Goal: Transaction & Acquisition: Obtain resource

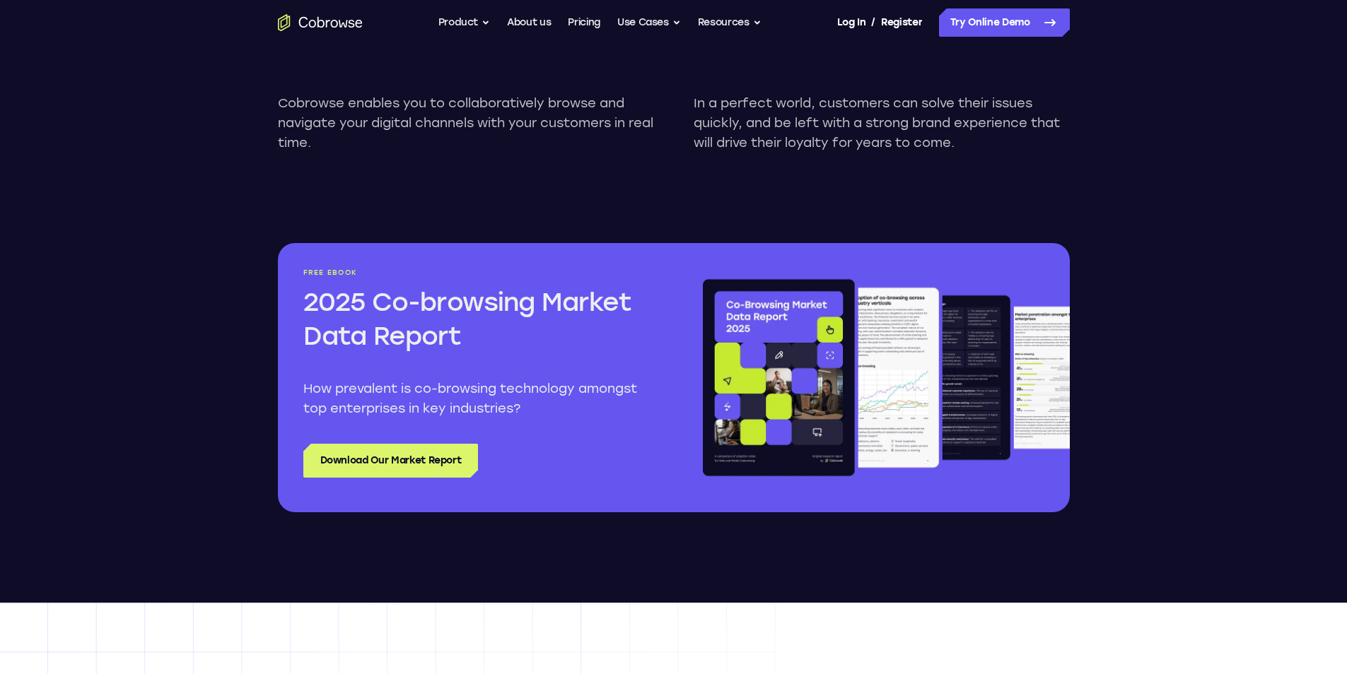
scroll to position [1767, 0]
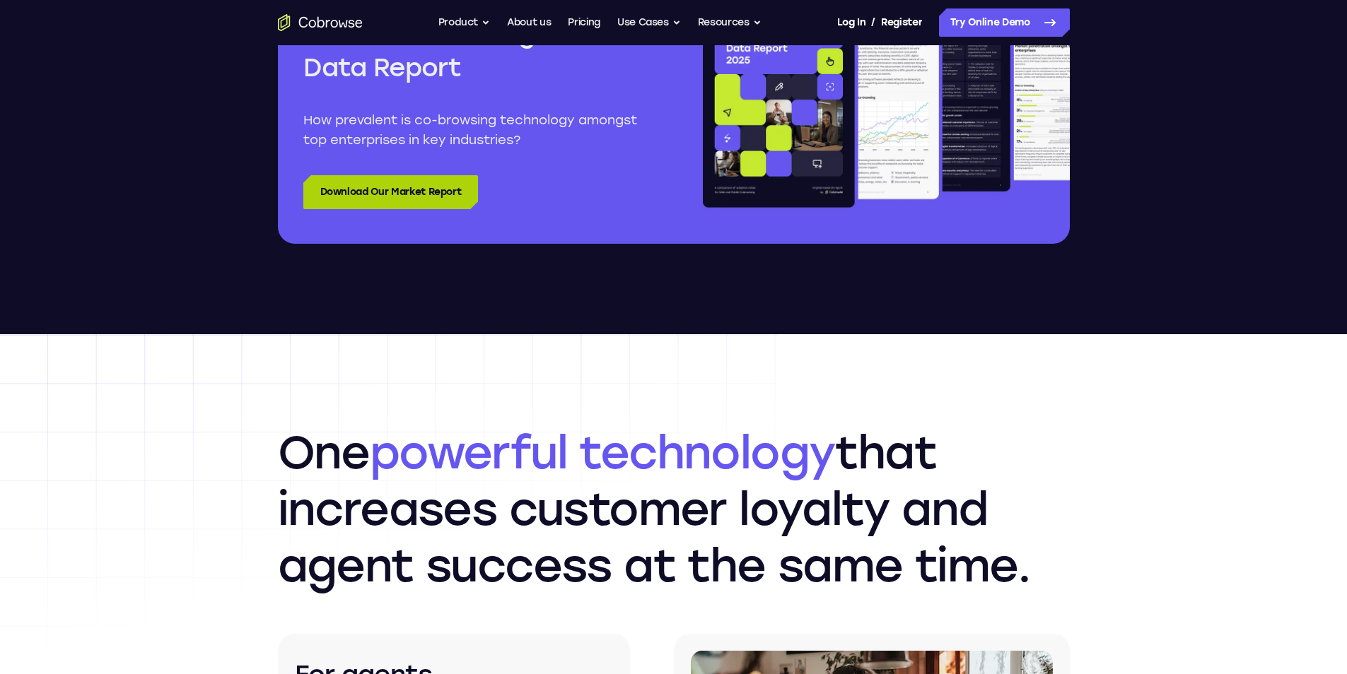
click at [382, 190] on link "Download Our Market Report" at bounding box center [390, 192] width 175 height 34
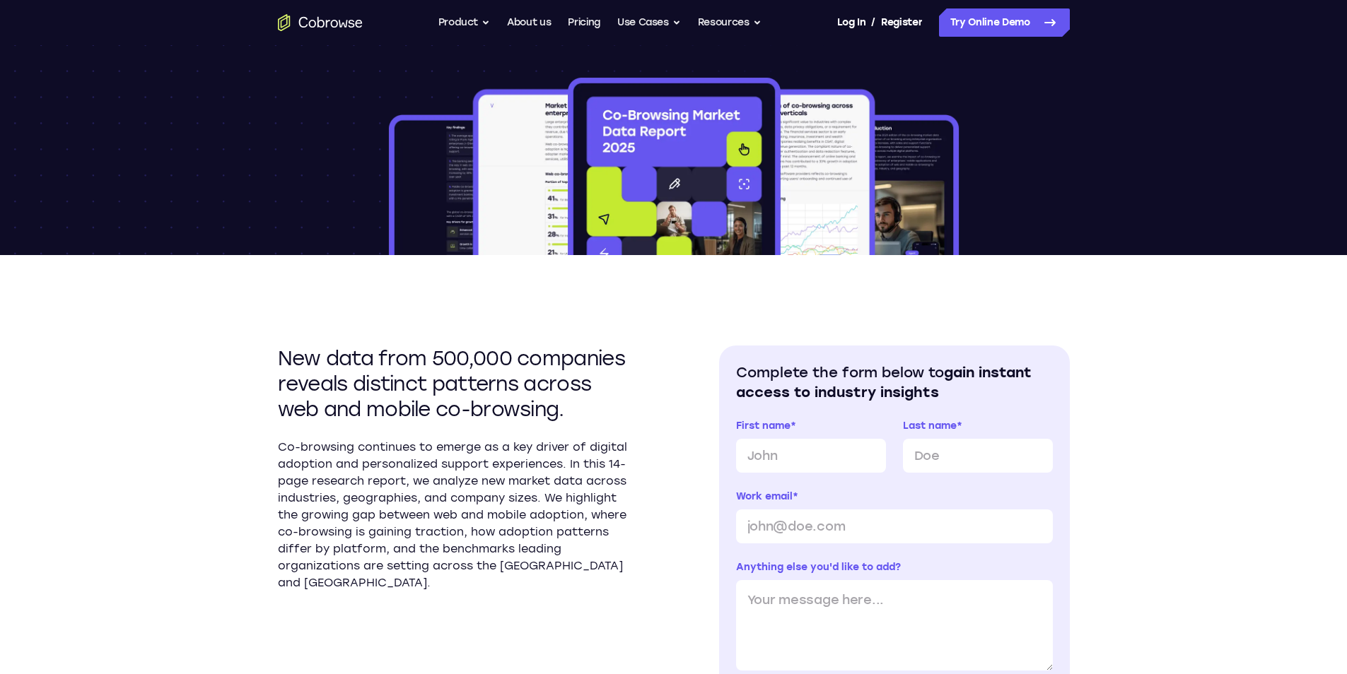
scroll to position [283, 0]
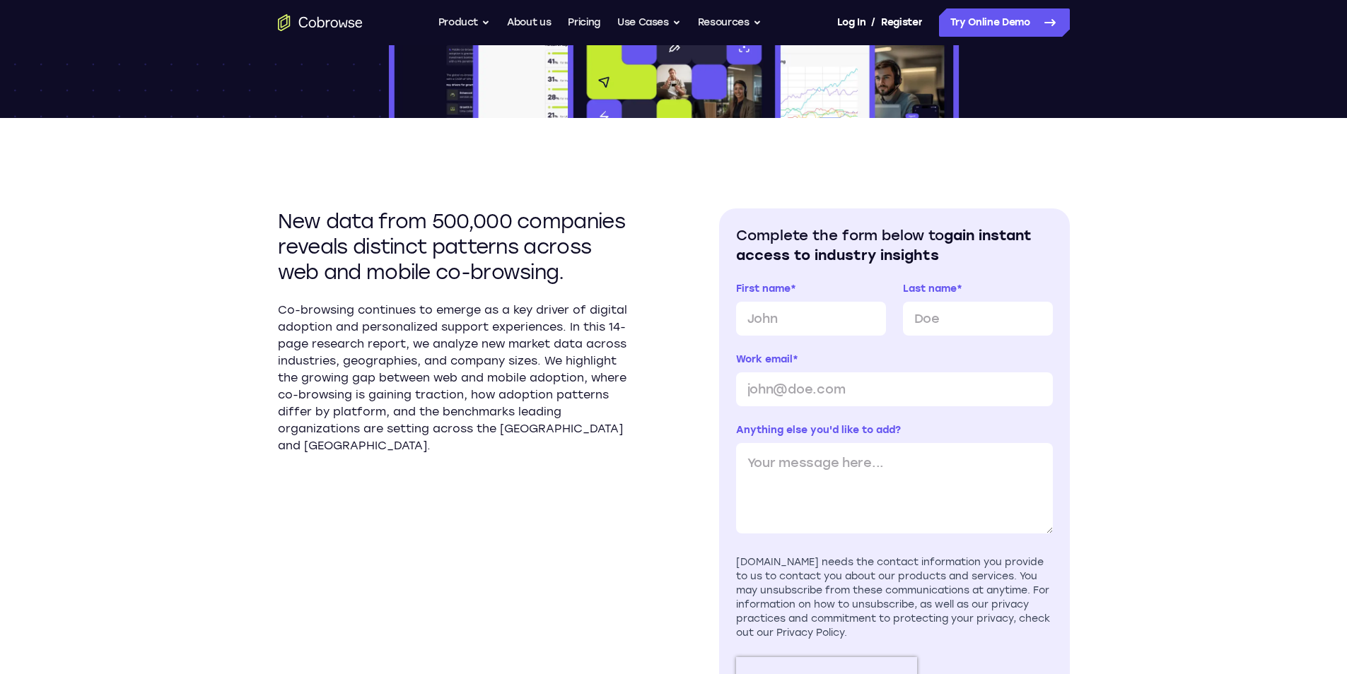
click at [723, 209] on div "New data from 500,000 companies reveals distinct patterns across web and mobile…" at bounding box center [674, 477] width 792 height 718
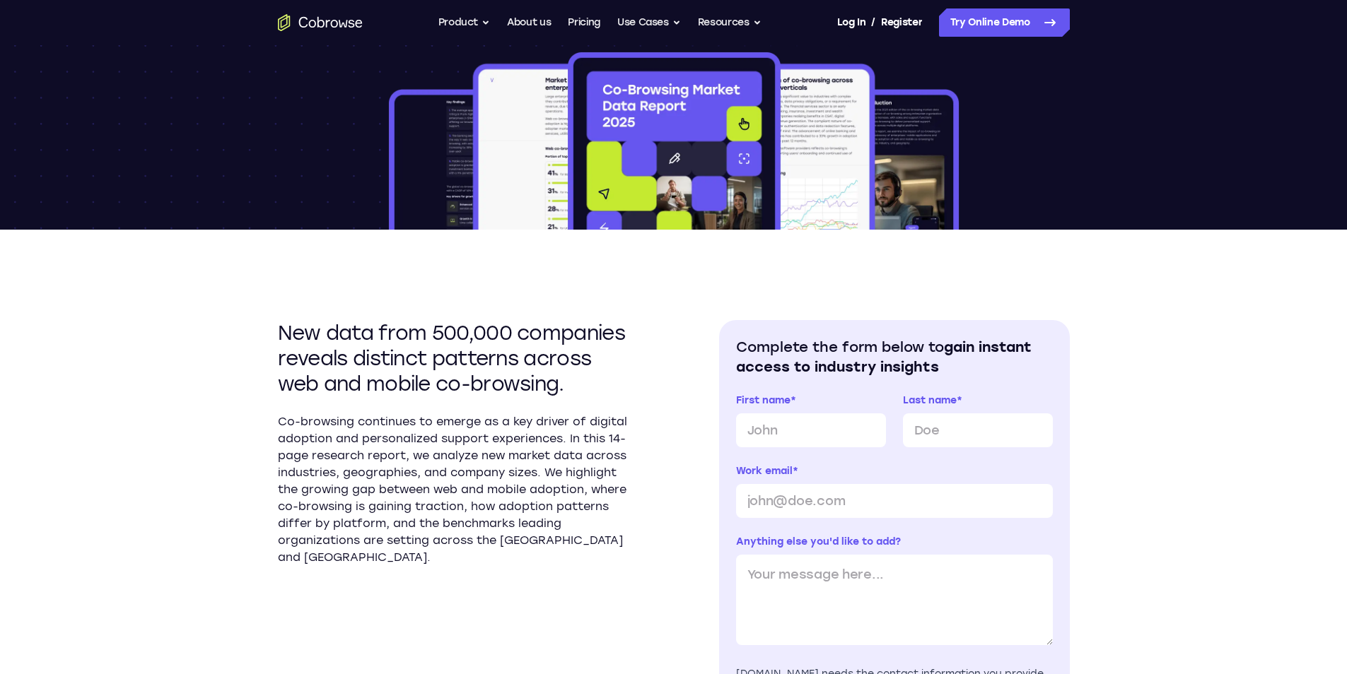
scroll to position [71, 0]
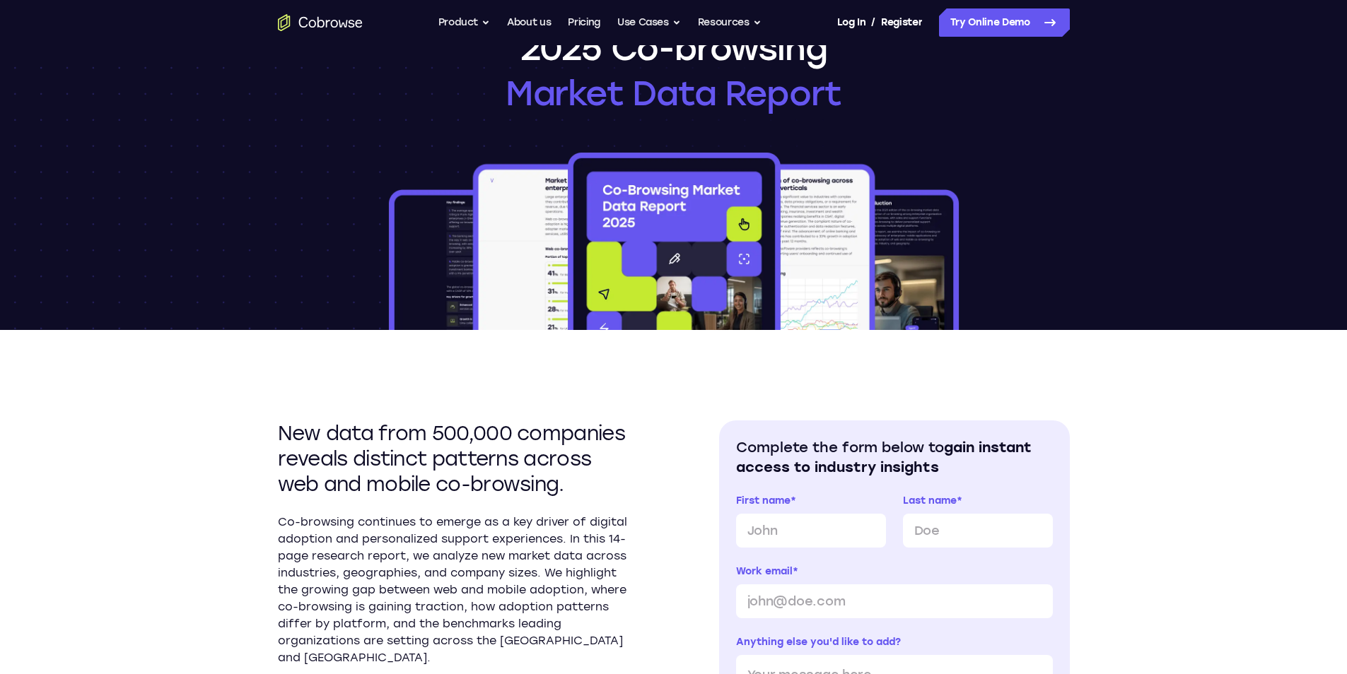
click at [527, 165] on img at bounding box center [673, 240] width 575 height 180
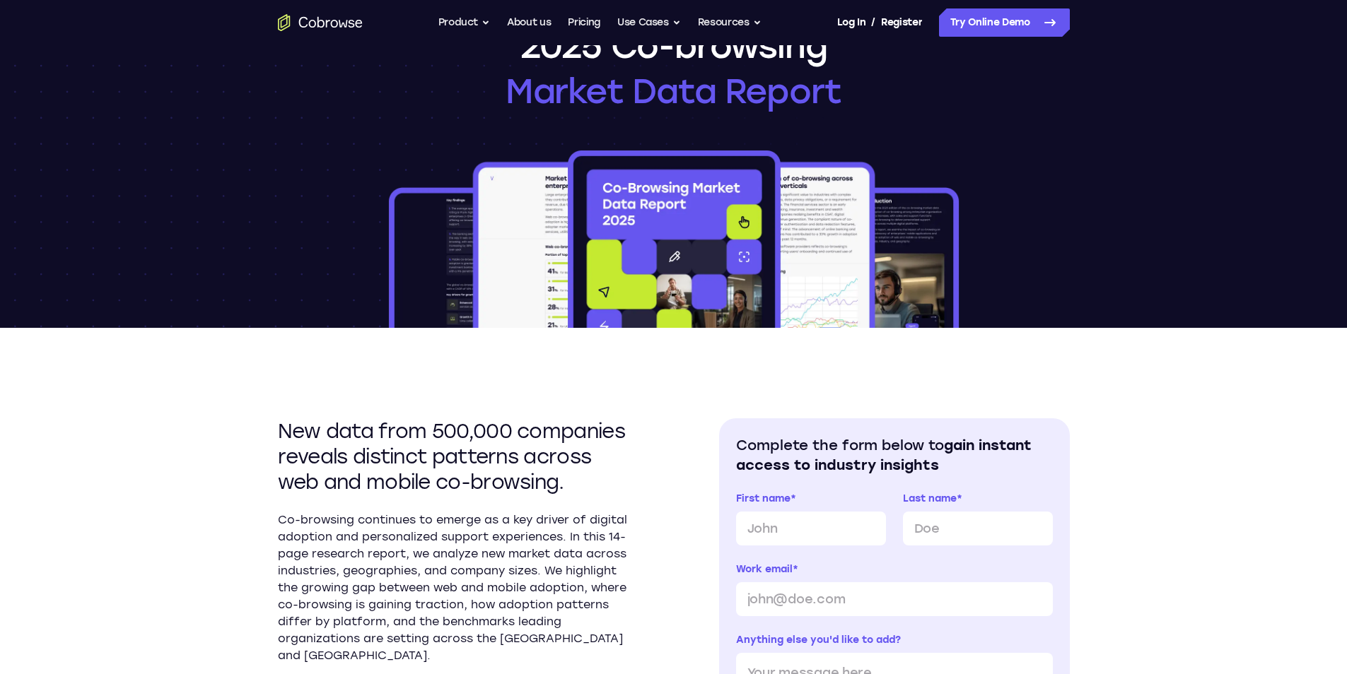
scroll to position [0, 0]
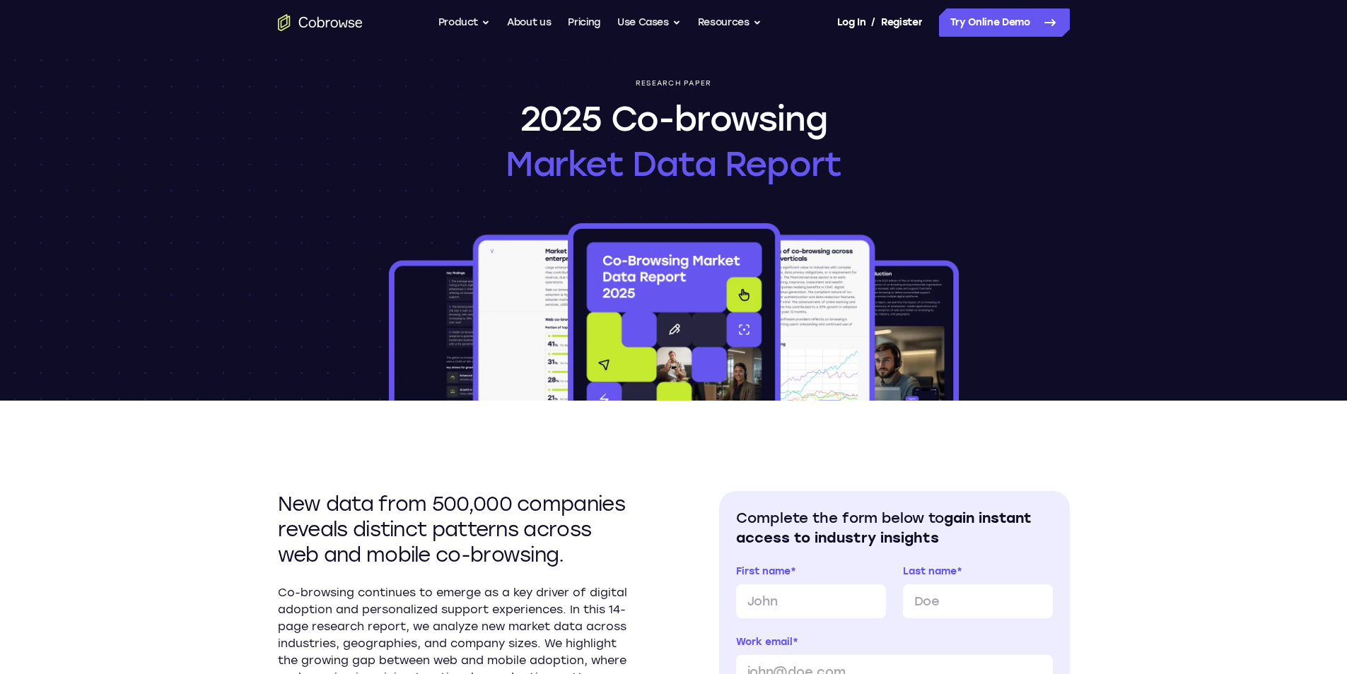
click at [539, 137] on h1 "2025 Co-browsing Market Data Report" at bounding box center [673, 141] width 336 height 90
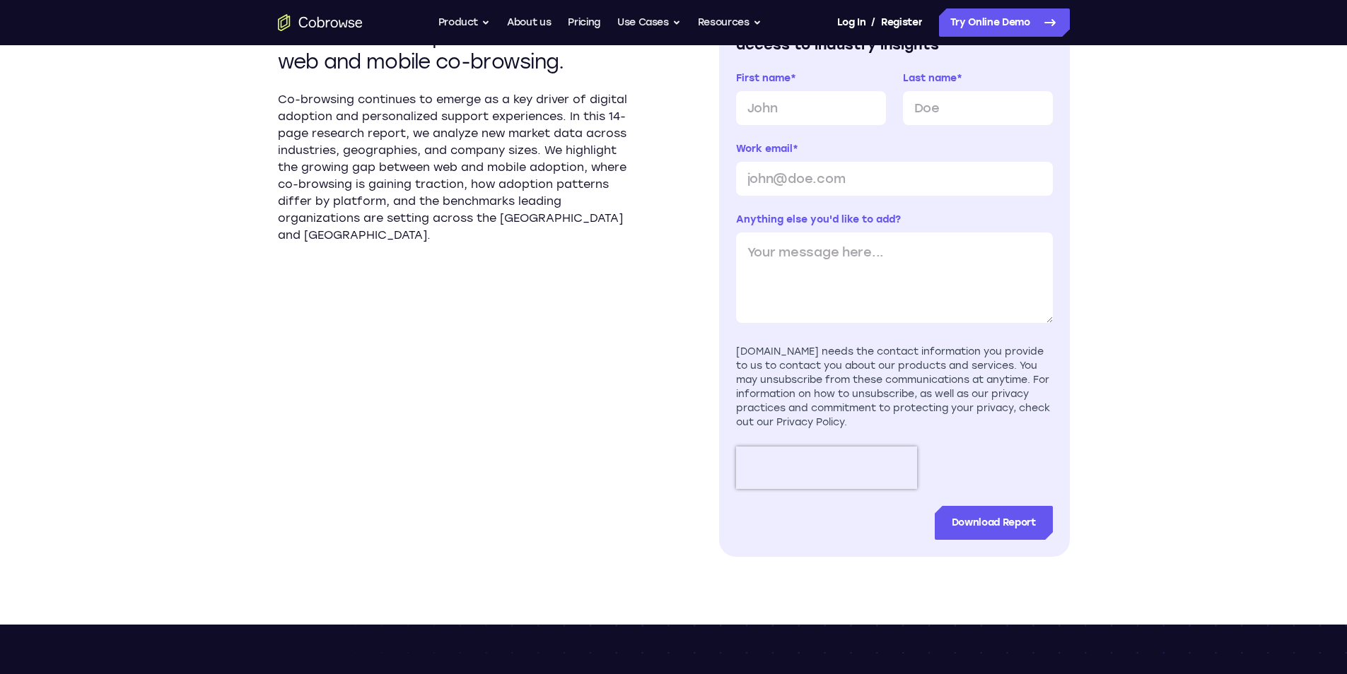
scroll to position [495, 0]
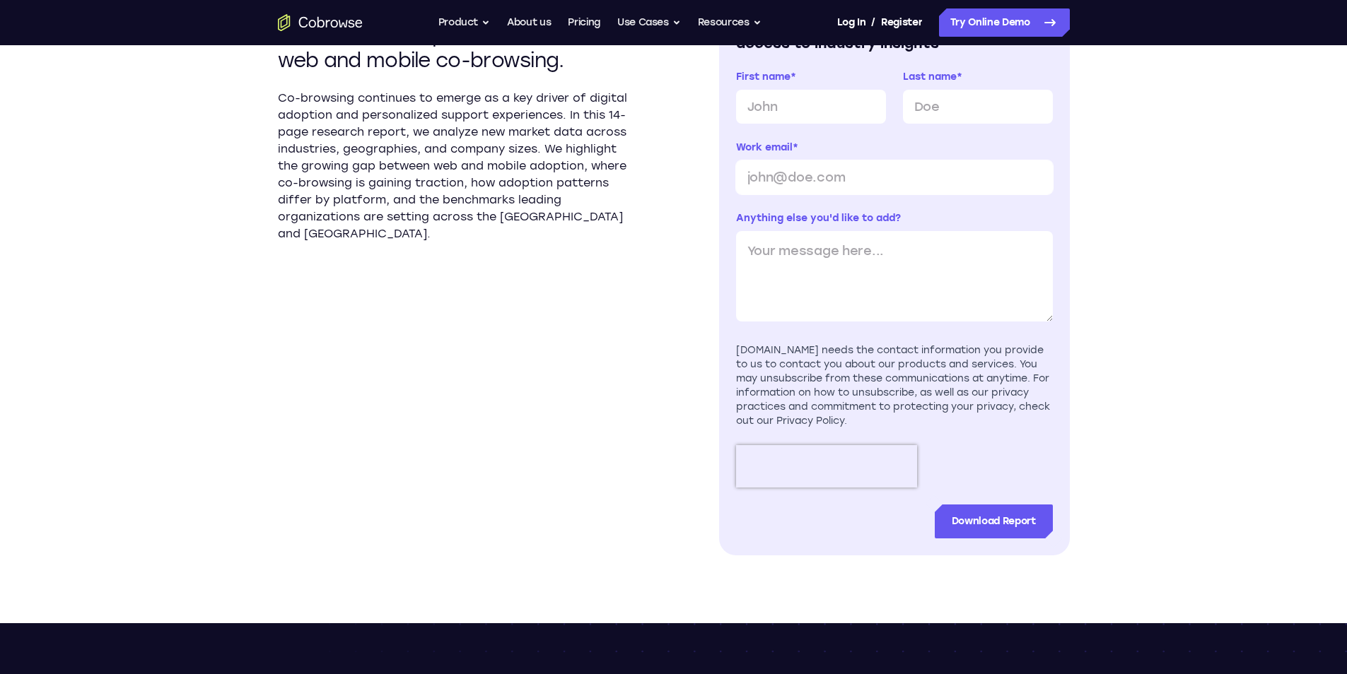
click at [1021, 160] on input "Work email *" at bounding box center [894, 177] width 317 height 34
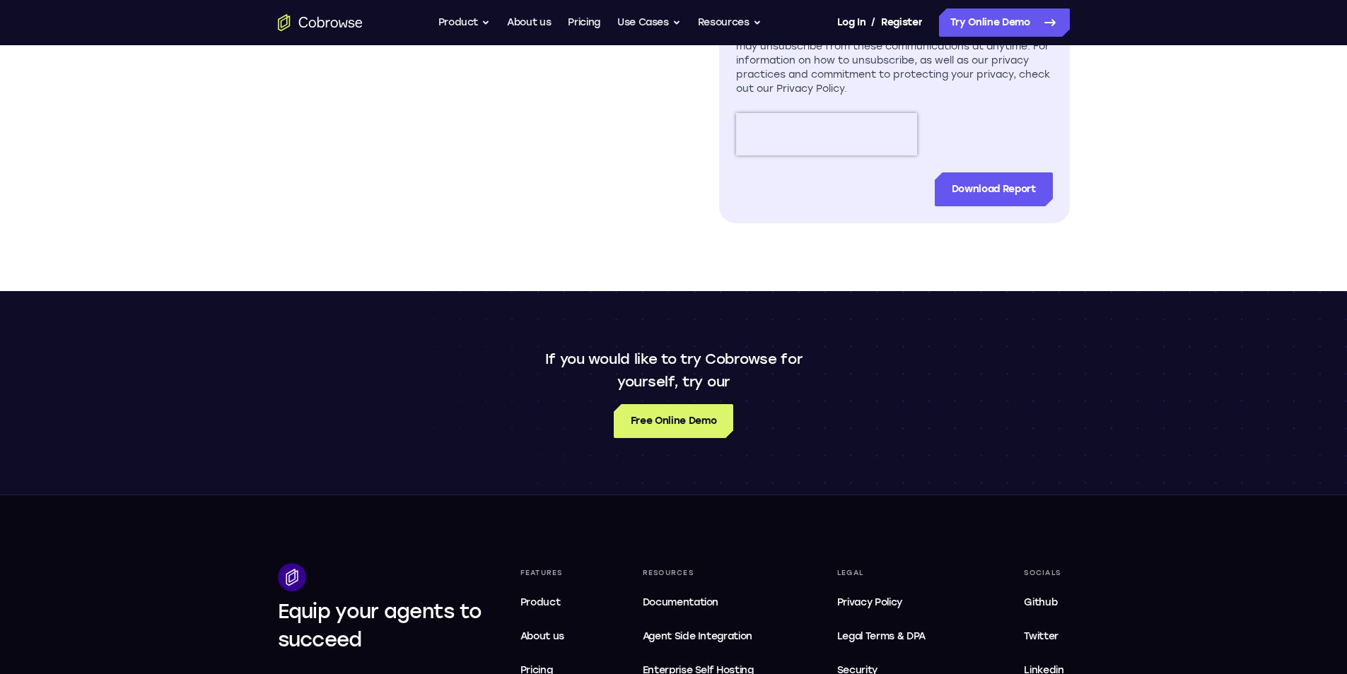
scroll to position [848, 0]
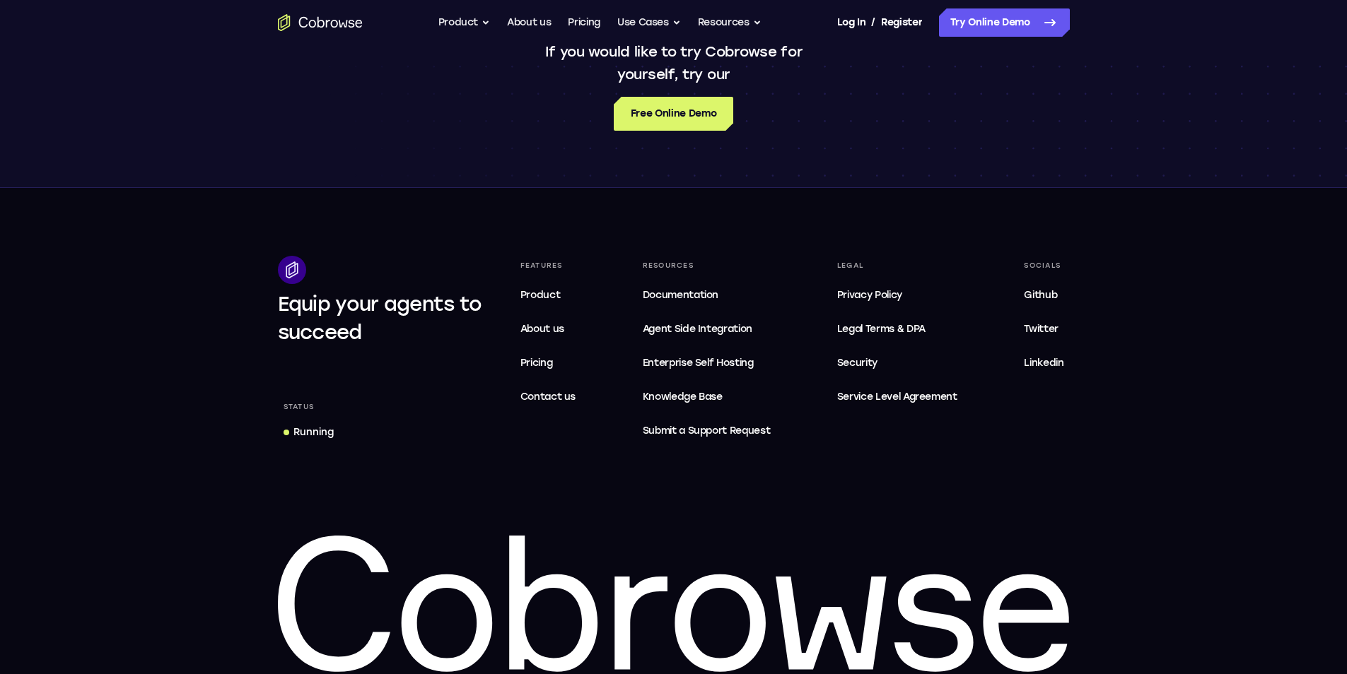
scroll to position [1227, 0]
